Goal: Use online tool/utility: Utilize a website feature to perform a specific function

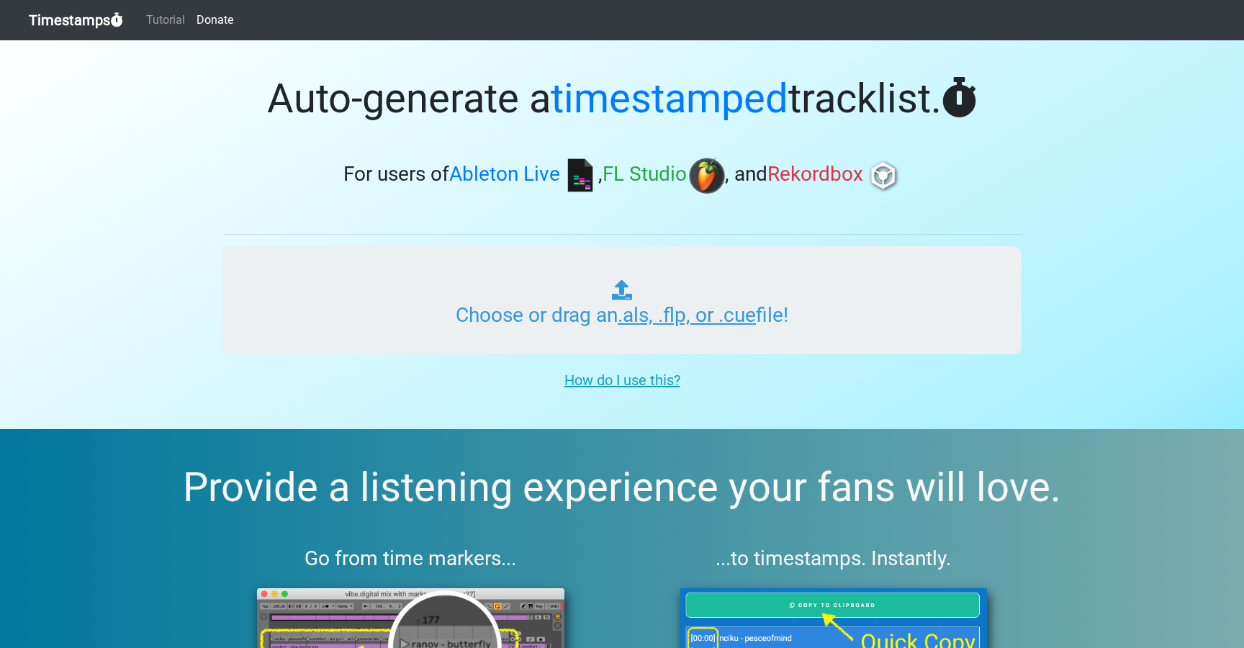
type input "C:\fakepath\NOR #525 (WORLDWIDE).als"
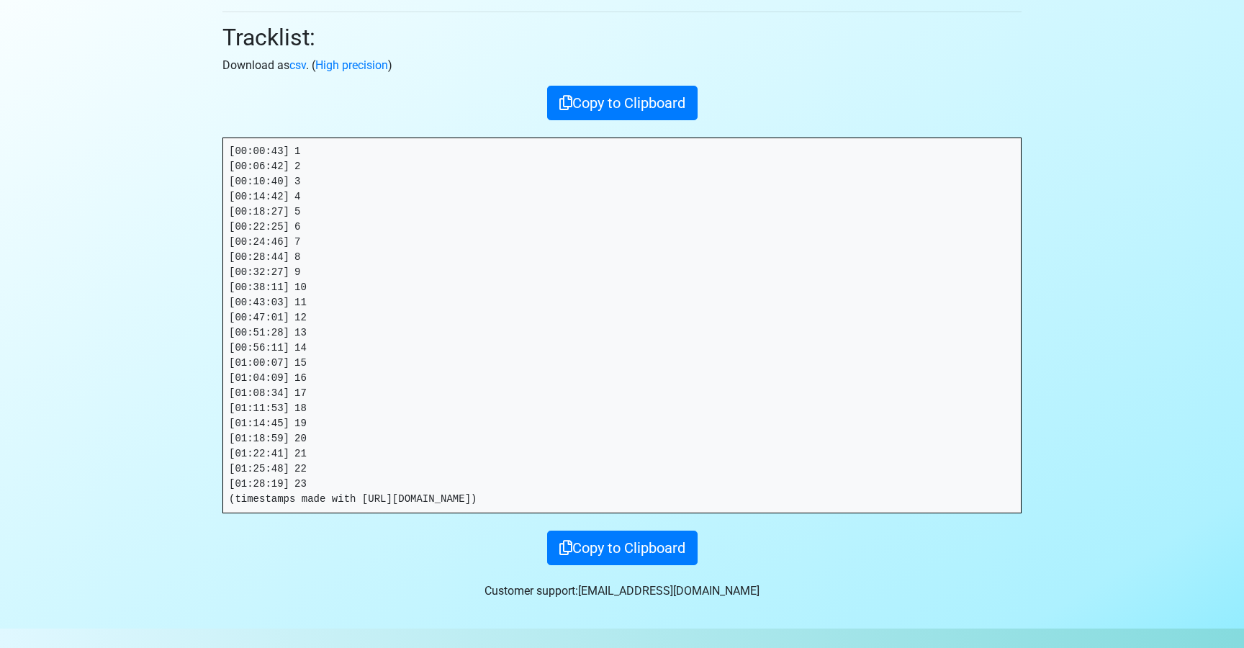
scroll to position [181, 0]
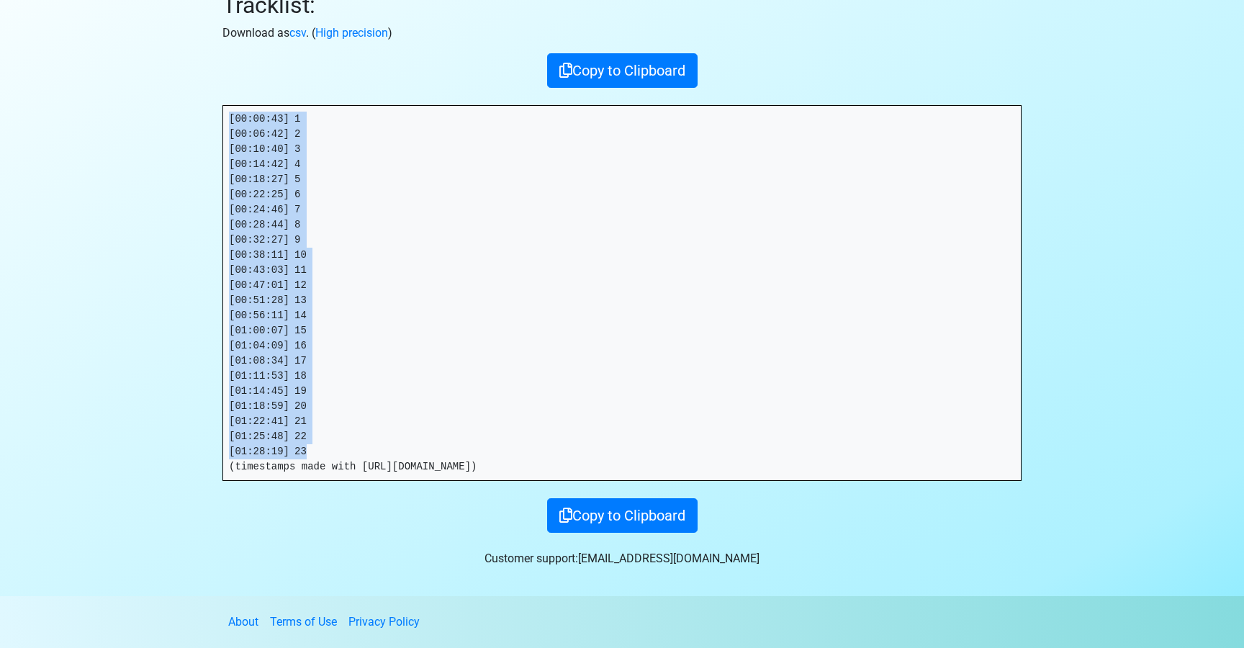
drag, startPoint x: 301, startPoint y: 438, endPoint x: 207, endPoint y: 117, distance: 334.4
click at [207, 117] on section "Thanks for using Timestamps! Tracklist: Download as csv . ( High precision ) Co…" at bounding box center [622, 227] width 1244 height 737
copy pre "[00:00:43] 1 [00:06:42] 2 [00:10:40] 3 [00:14:42] 4 [00:18:27] 5 [00:22:25] 6 […"
